Goal: Information Seeking & Learning: Stay updated

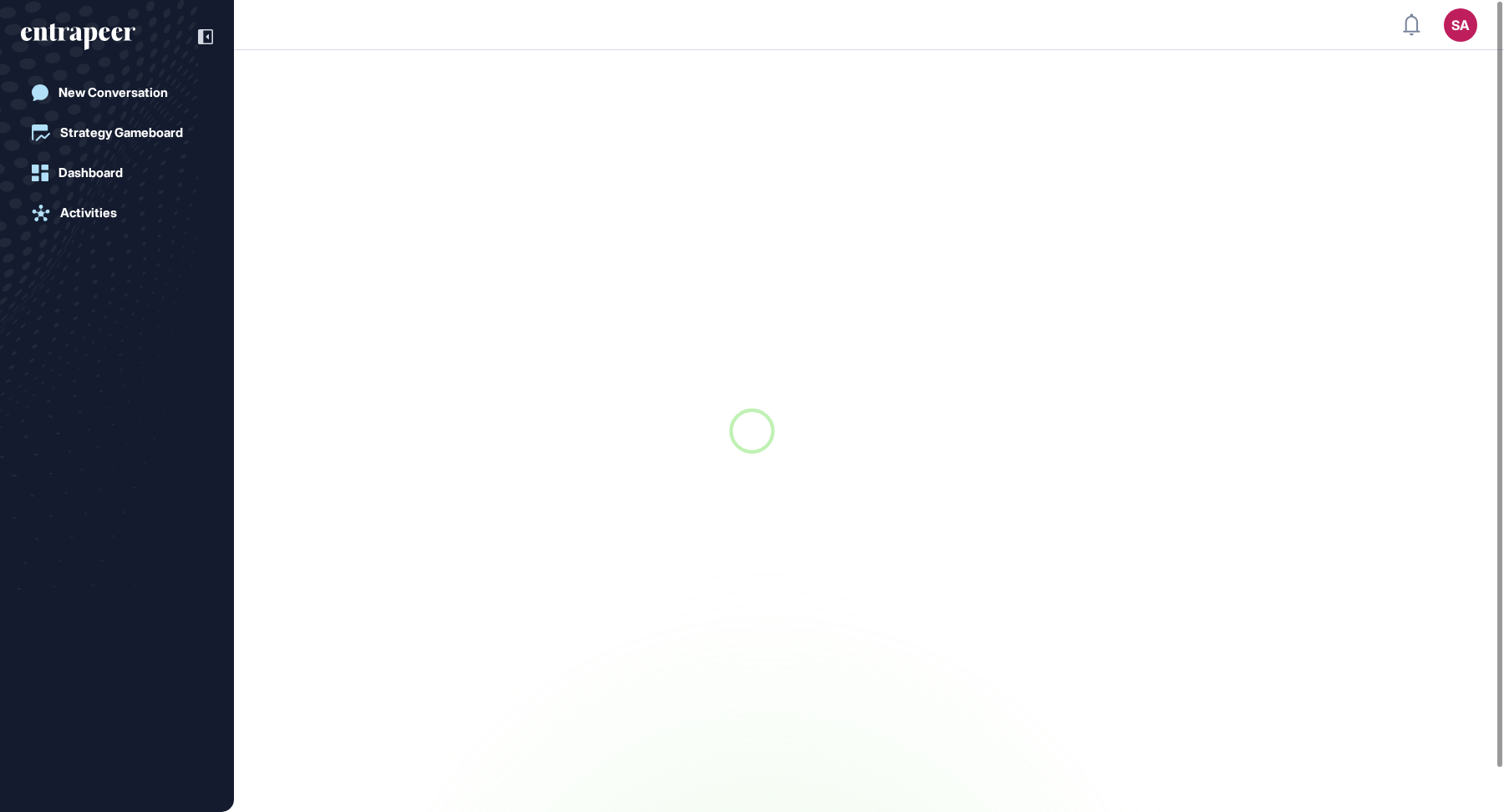
scroll to position [1, 1]
